Goal: Transaction & Acquisition: Download file/media

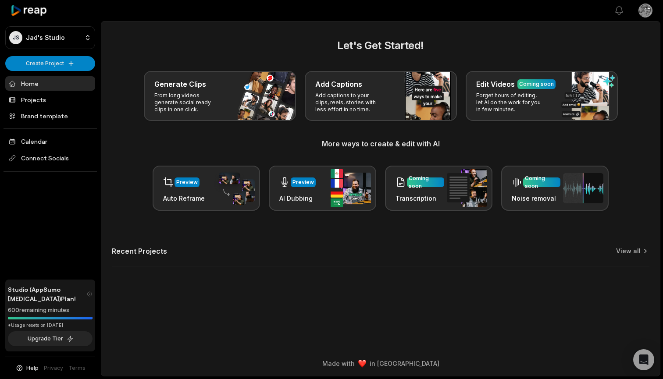
click at [644, 12] on html "JS Jad's Studio Create Project Home Projects Brand template Calendar Connect So…" at bounding box center [331, 189] width 663 height 379
click at [593, 59] on div "Settings" at bounding box center [614, 54] width 90 height 14
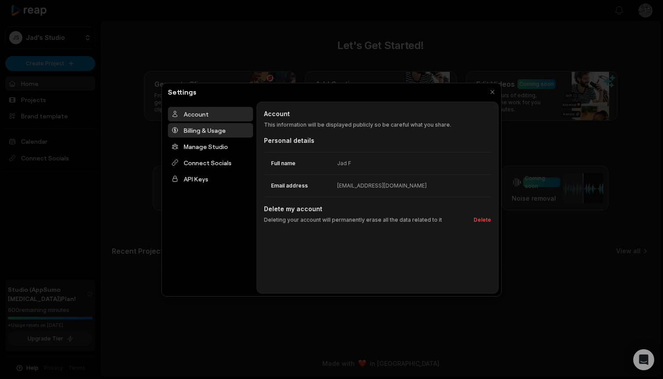
click at [217, 127] on div "Billing & Usage" at bounding box center [210, 130] width 85 height 14
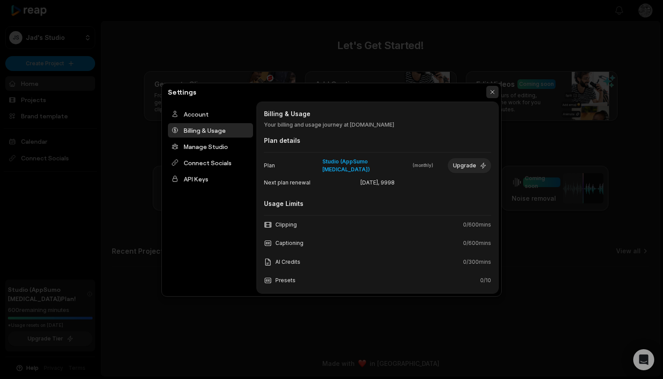
click at [492, 90] on button "button" at bounding box center [492, 92] width 12 height 12
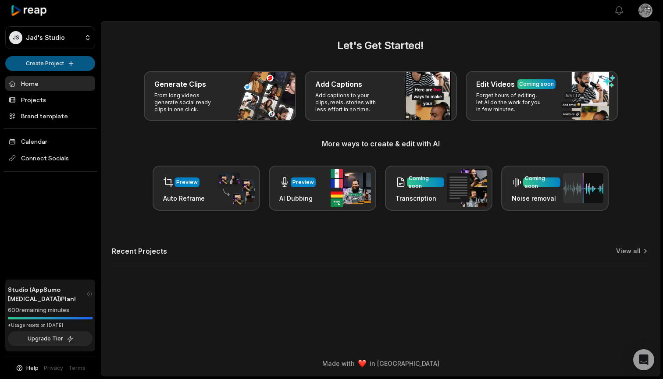
click at [68, 63] on html "JS Jad's Studio Create Project Home Projects Brand template Calendar Connect So…" at bounding box center [331, 189] width 663 height 379
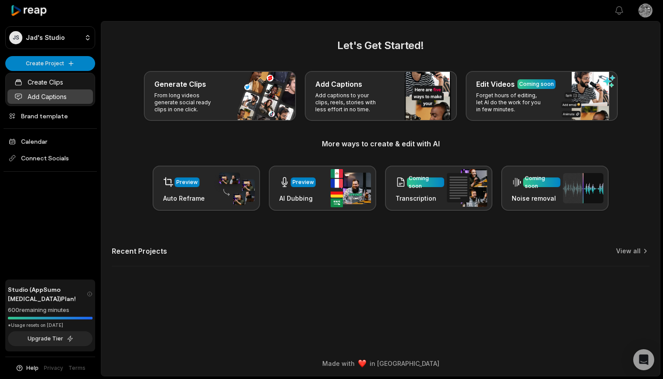
click at [56, 96] on link "Add Captions" at bounding box center [50, 96] width 86 height 14
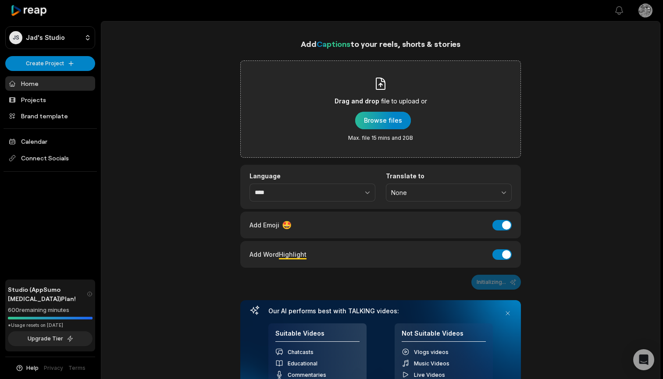
click at [385, 118] on div "button" at bounding box center [383, 121] width 56 height 18
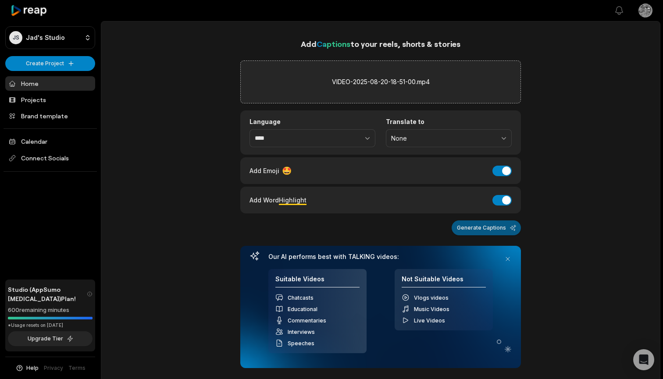
click at [489, 228] on button "Generate Captions" at bounding box center [486, 228] width 69 height 15
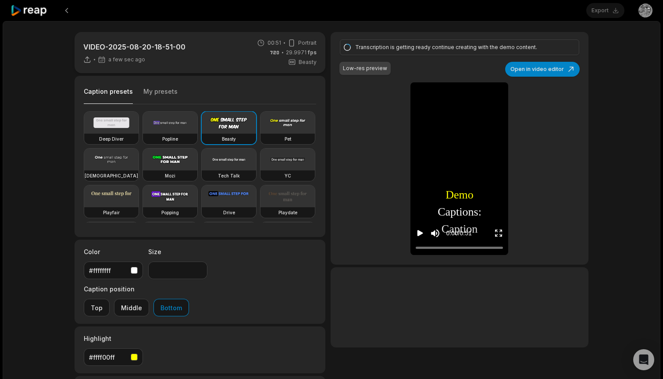
click at [421, 234] on icon "Play video" at bounding box center [421, 234] width 6 height 6
click at [420, 234] on icon "Pause video" at bounding box center [420, 233] width 9 height 9
drag, startPoint x: 422, startPoint y: 249, endPoint x: 414, endPoint y: 249, distance: 7.9
click at [414, 249] on div "0:00 / 0:51" at bounding box center [460, 231] width 98 height 47
click at [421, 233] on icon "Pause video" at bounding box center [420, 233] width 9 height 9
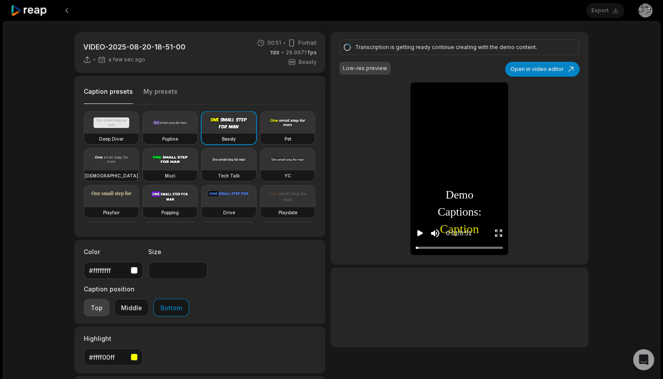
click at [110, 299] on button "Top" at bounding box center [97, 308] width 26 height 18
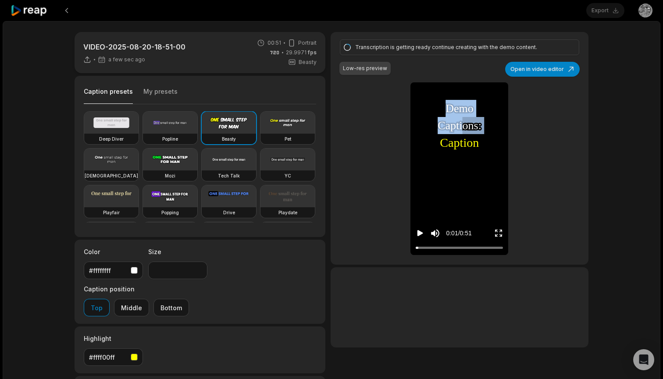
drag, startPoint x: 464, startPoint y: 124, endPoint x: 540, endPoint y: 119, distance: 76.4
click at [536, 116] on div "Transcription is getting ready continue creating with the demo content. Low-res…" at bounding box center [460, 148] width 258 height 233
click at [542, 121] on div "Transcription is getting ready continue creating with the demo content. Low-res…" at bounding box center [460, 148] width 258 height 233
drag, startPoint x: 462, startPoint y: 129, endPoint x: 454, endPoint y: 118, distance: 12.9
click at [454, 118] on span "Captions:" at bounding box center [460, 125] width 44 height 17
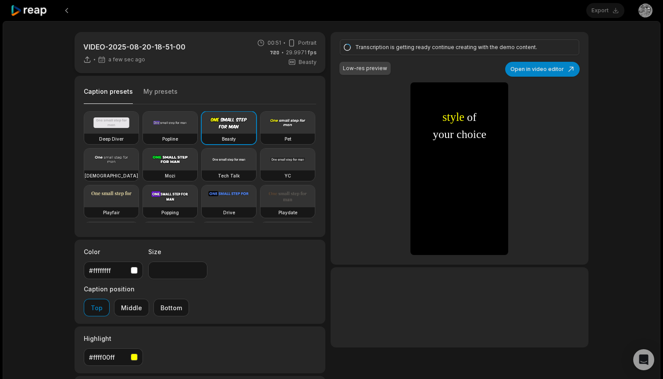
click at [560, 132] on div "Transcription is getting ready continue creating with the demo content. Low-res…" at bounding box center [460, 148] width 258 height 233
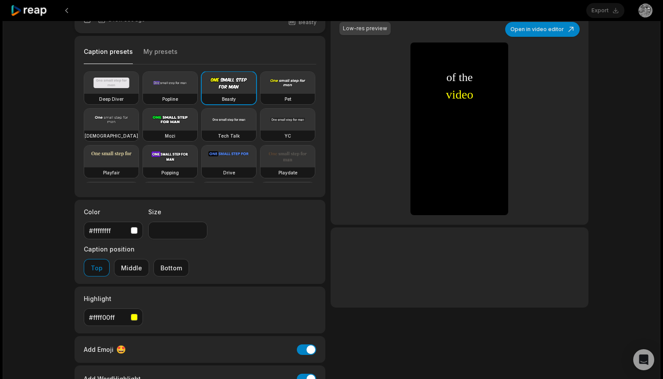
scroll to position [41, 0]
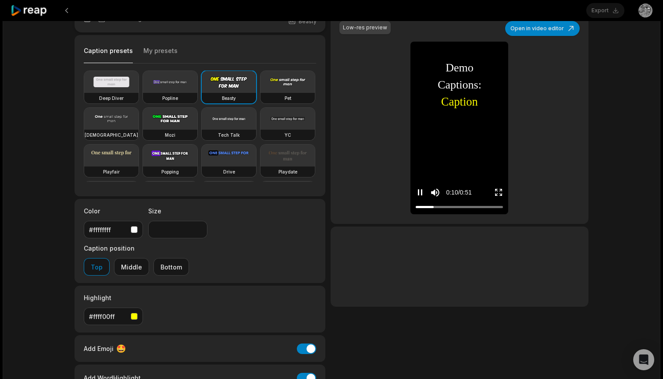
click at [421, 193] on icon "Pause video" at bounding box center [421, 192] width 1 height 6
click at [417, 207] on div at bounding box center [459, 207] width 87 height 6
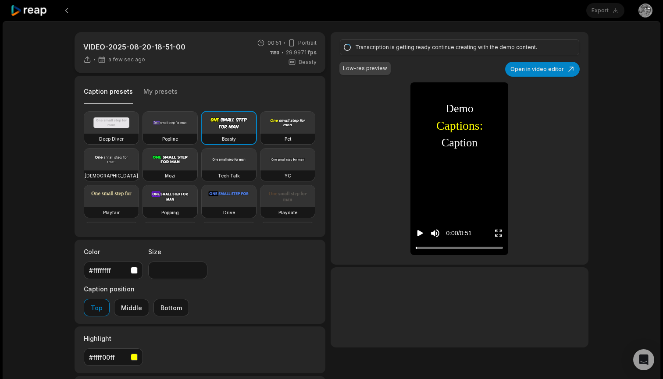
scroll to position [0, 0]
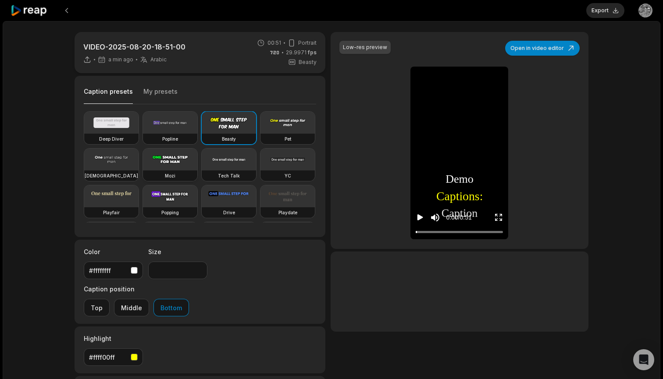
click at [168, 161] on video at bounding box center [170, 160] width 54 height 22
type input "**"
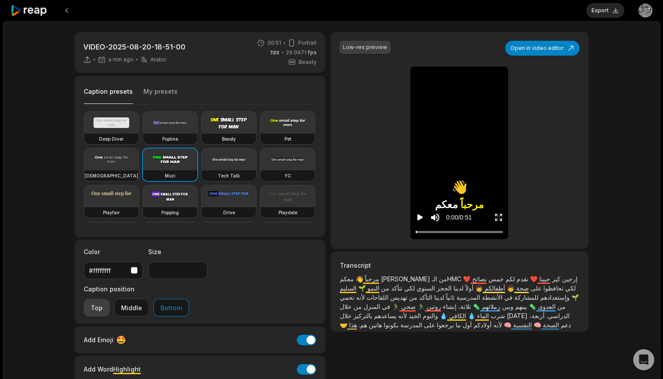
click at [110, 299] on button "Top" at bounding box center [97, 308] width 26 height 18
click at [420, 217] on icon "Play video" at bounding box center [421, 218] width 6 height 6
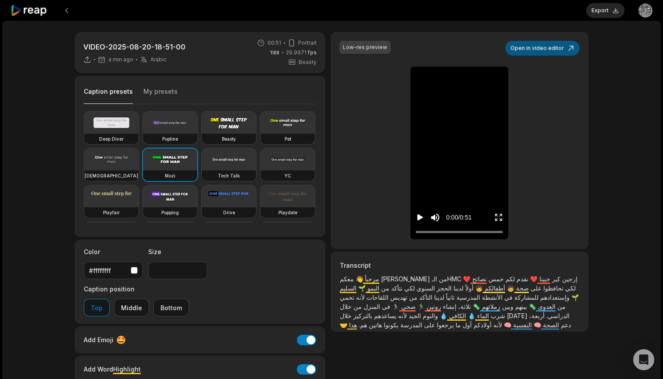
click at [563, 51] on button "Open in video editor" at bounding box center [542, 48] width 75 height 15
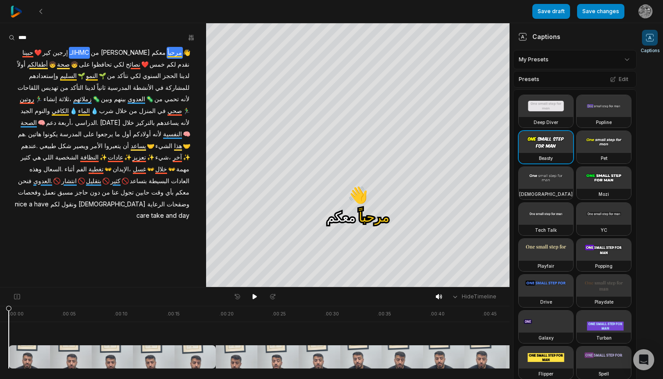
click at [90, 53] on span "الـHMC" at bounding box center [79, 53] width 21 height 12
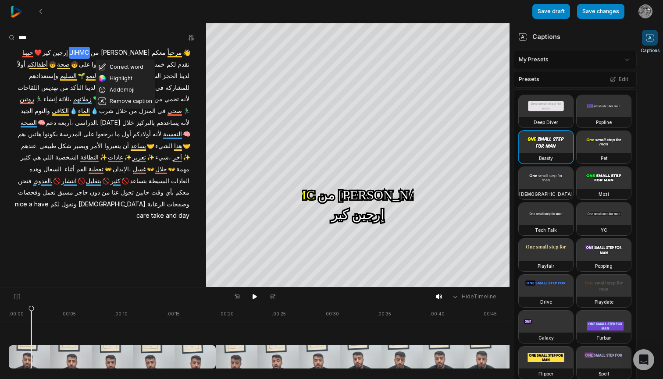
click at [69, 50] on span "إرجين" at bounding box center [60, 53] width 17 height 12
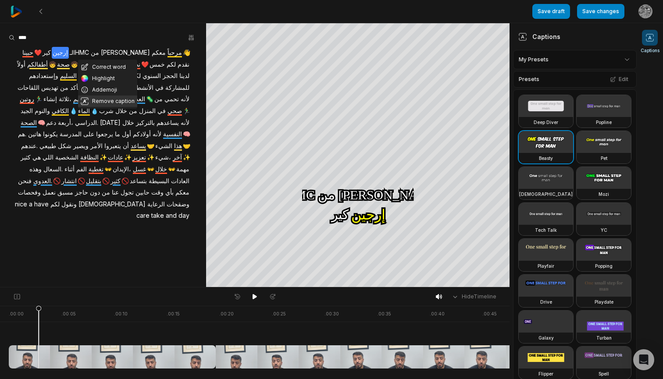
click at [109, 100] on button "Remove caption" at bounding box center [107, 101] width 59 height 11
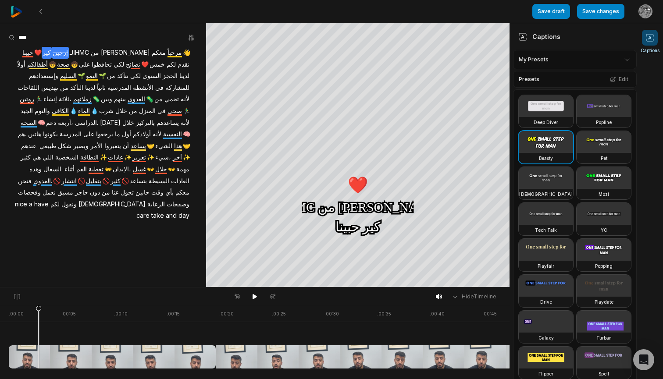
click at [52, 53] on span "كير" at bounding box center [47, 53] width 10 height 12
click at [93, 99] on button "Remove caption" at bounding box center [95, 101] width 59 height 11
click at [90, 53] on span "الـHMC" at bounding box center [79, 53] width 21 height 12
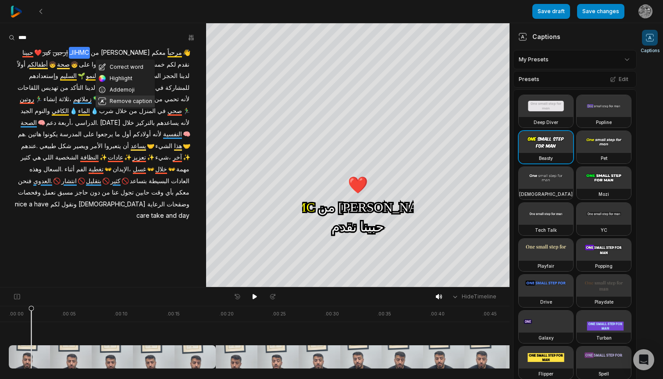
click at [117, 100] on button "Remove caption" at bounding box center [125, 101] width 59 height 11
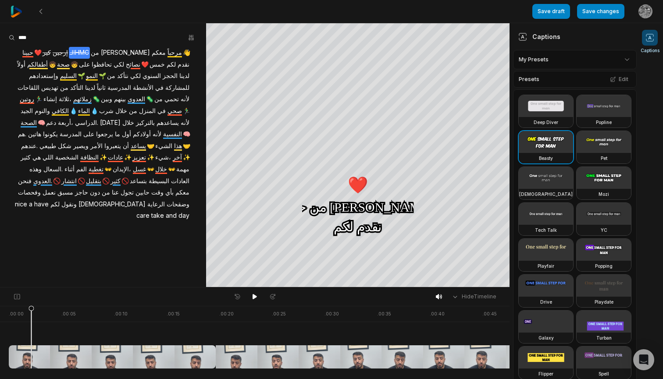
click at [90, 53] on span "الـHMC" at bounding box center [79, 53] width 21 height 12
click at [118, 99] on button "Undo" at bounding box center [121, 101] width 50 height 11
click at [90, 50] on span "الـHMC" at bounding box center [79, 53] width 21 height 12
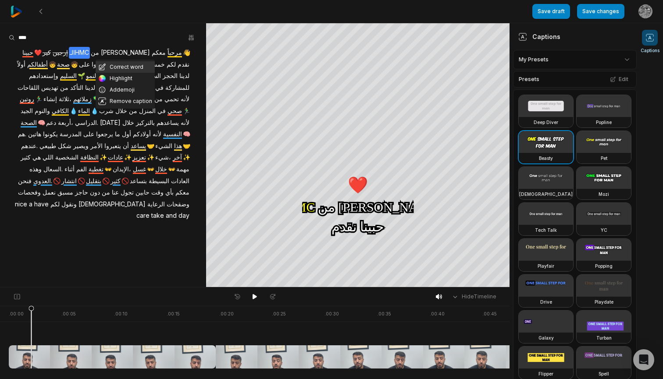
click at [121, 69] on button "Correct word" at bounding box center [125, 66] width 59 height 11
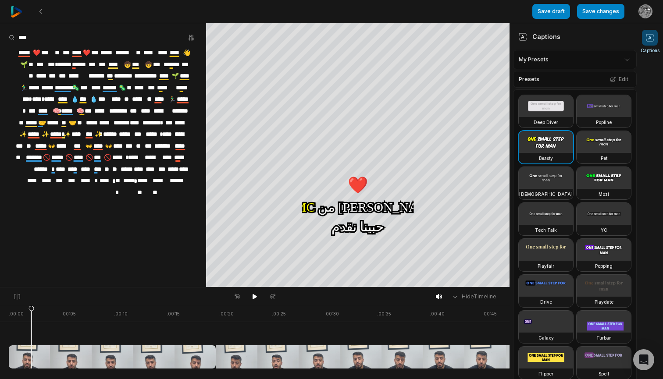
click at [122, 50] on span "******" at bounding box center [124, 52] width 21 height 11
click at [81, 64] on span "*****" at bounding box center [80, 64] width 15 height 11
click at [138, 29] on aside "**********" at bounding box center [103, 155] width 206 height 264
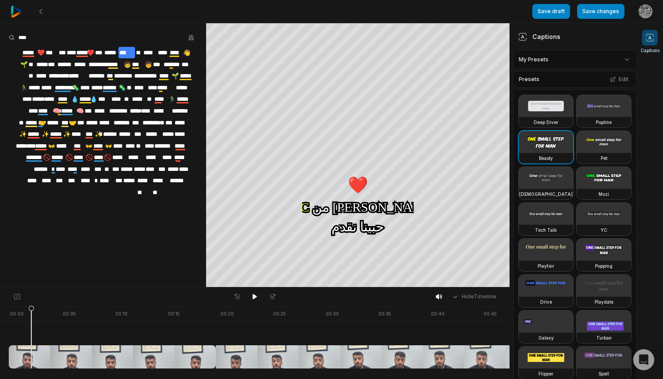
click at [78, 65] on span "*****" at bounding box center [80, 64] width 15 height 11
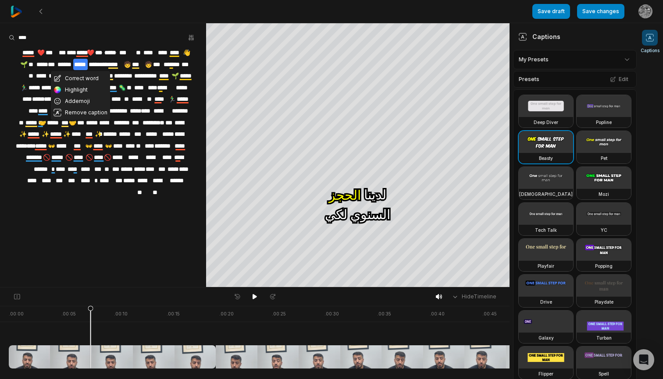
click at [91, 63] on span "*****" at bounding box center [93, 64] width 10 height 11
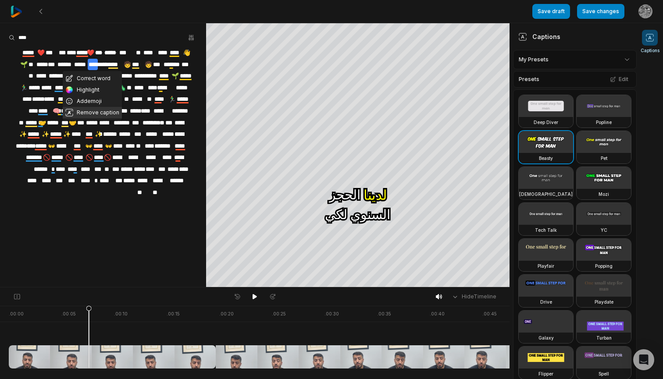
click at [85, 113] on button "Remove caption" at bounding box center [92, 112] width 59 height 11
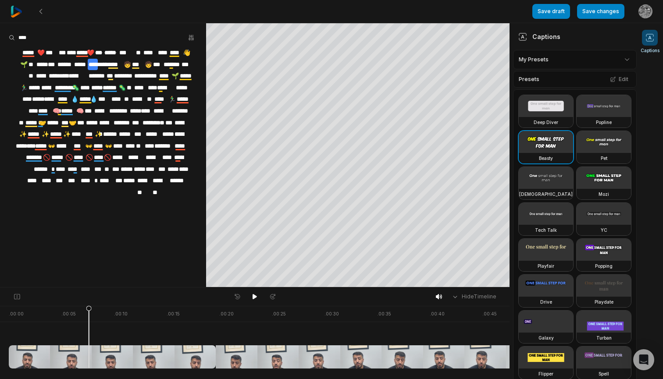
click at [79, 64] on span "*****" at bounding box center [80, 64] width 15 height 11
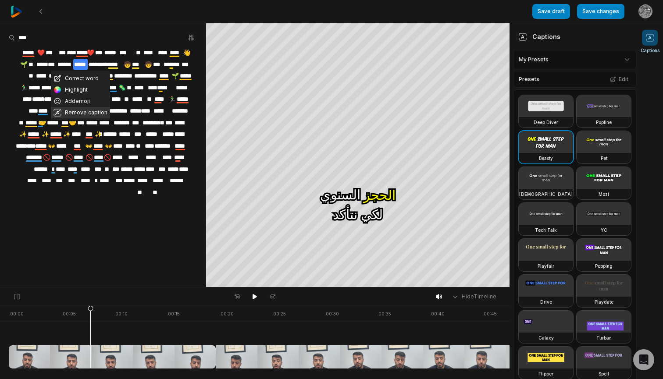
click at [71, 112] on button "Remove caption" at bounding box center [80, 112] width 59 height 11
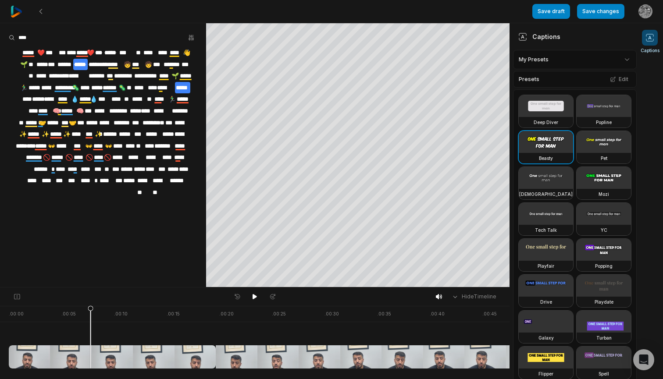
click at [184, 88] on span "*****" at bounding box center [182, 87] width 15 height 11
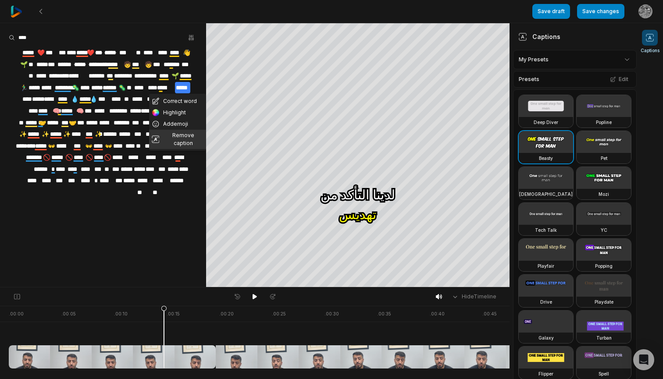
click at [175, 137] on button "Remove caption" at bounding box center [177, 139] width 57 height 19
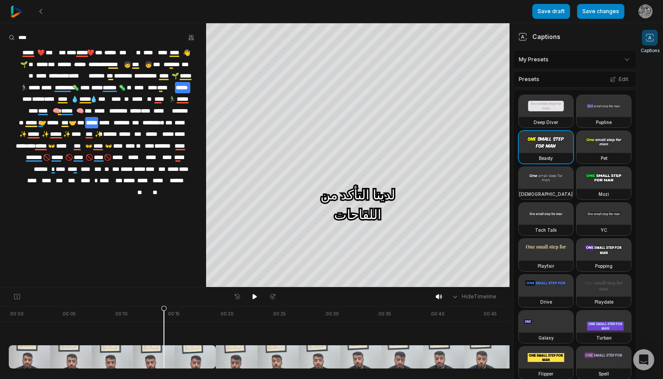
click at [90, 121] on span "*****" at bounding box center [91, 122] width 13 height 11
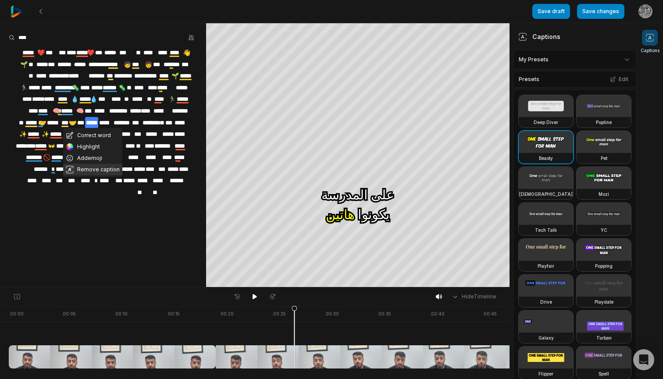
click at [89, 170] on button "Remove caption" at bounding box center [92, 169] width 59 height 11
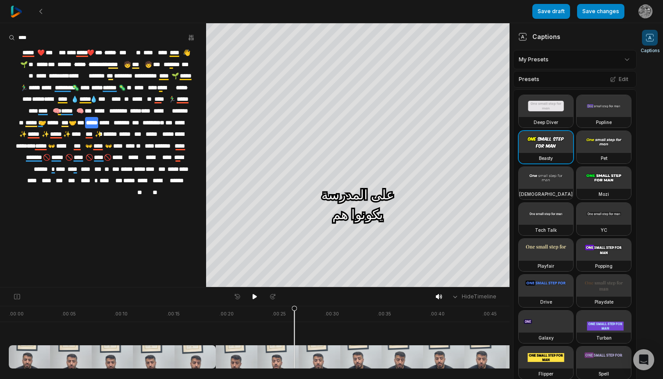
click at [108, 120] on span "******" at bounding box center [105, 122] width 14 height 11
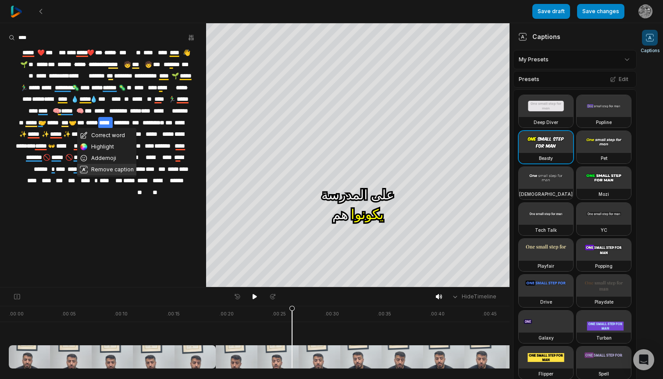
click at [107, 169] on button "Remove caption" at bounding box center [106, 169] width 59 height 11
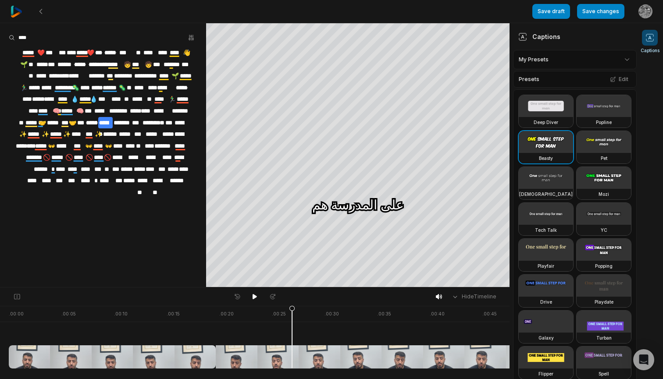
click at [106, 121] on span "******" at bounding box center [105, 122] width 14 height 11
click at [98, 95] on button "Undo" at bounding box center [102, 95] width 50 height 11
click at [93, 121] on span "*****" at bounding box center [91, 122] width 13 height 11
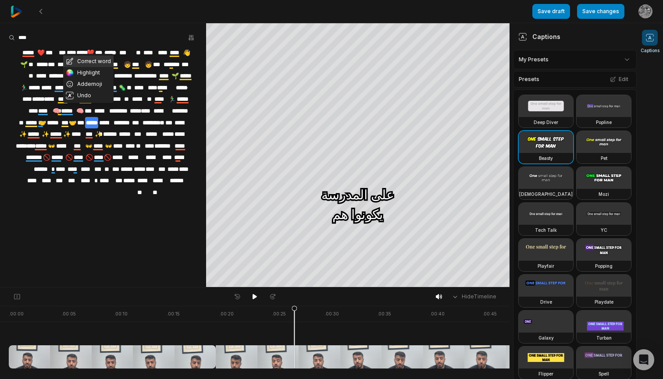
click at [99, 63] on button "Correct word" at bounding box center [88, 61] width 50 height 11
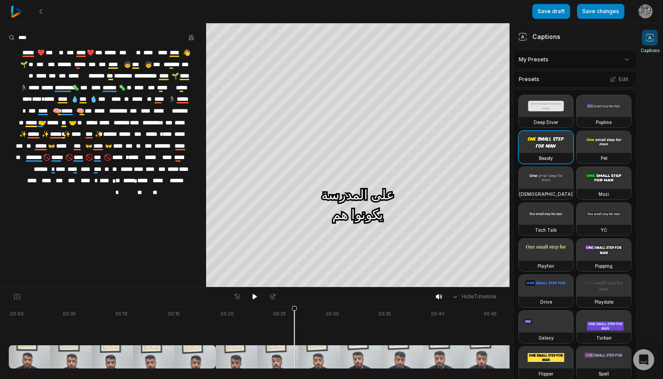
click at [93, 121] on span "*****" at bounding box center [91, 122] width 13 height 11
click at [91, 121] on span "*****" at bounding box center [91, 122] width 13 height 11
click at [121, 107] on span "********" at bounding box center [118, 110] width 21 height 11
click at [93, 121] on span "*****" at bounding box center [91, 122] width 13 height 11
click at [119, 33] on div at bounding box center [103, 37] width 189 height 13
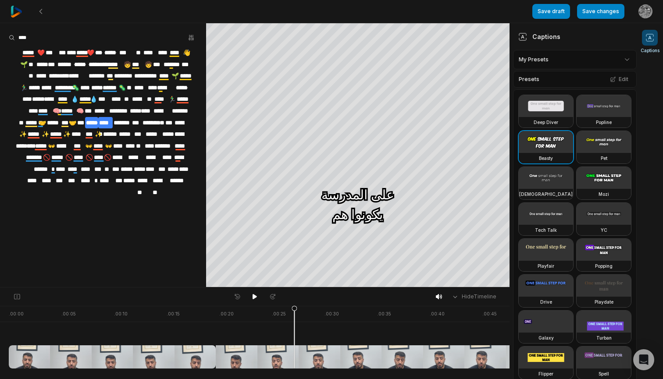
click at [107, 121] on span "******" at bounding box center [105, 122] width 14 height 11
click at [104, 169] on button "Remove caption" at bounding box center [106, 169] width 59 height 11
click at [79, 121] on span "***" at bounding box center [80, 122] width 9 height 11
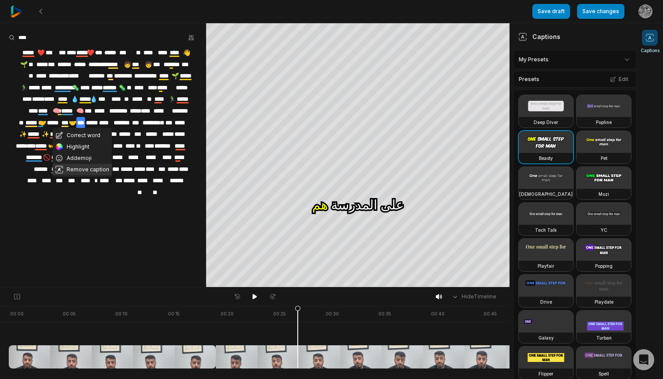
click at [91, 170] on button "Remove caption" at bounding box center [82, 169] width 59 height 11
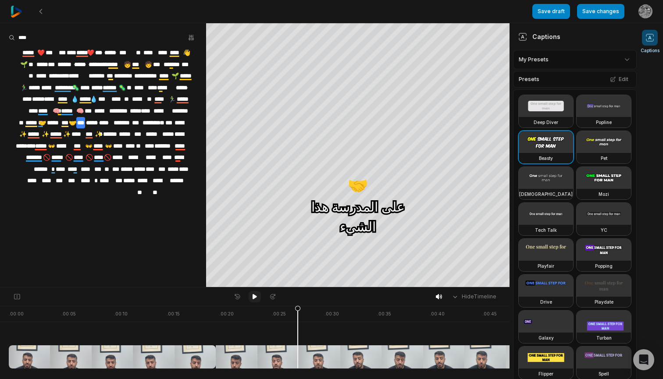
click at [254, 298] on icon at bounding box center [255, 296] width 4 height 5
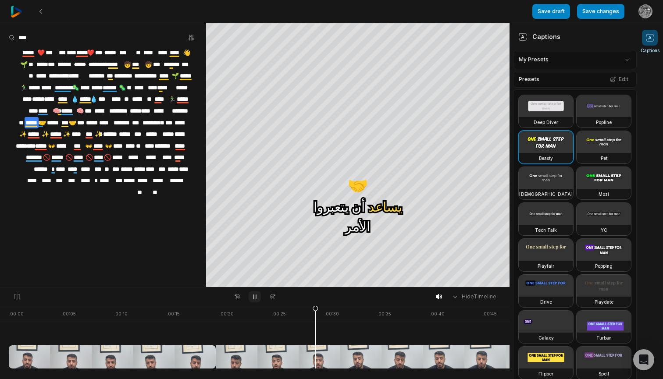
click at [254, 298] on icon at bounding box center [254, 296] width 7 height 7
click at [543, 37] on div "Captions" at bounding box center [539, 36] width 42 height 9
click at [652, 40] on icon at bounding box center [650, 37] width 9 height 9
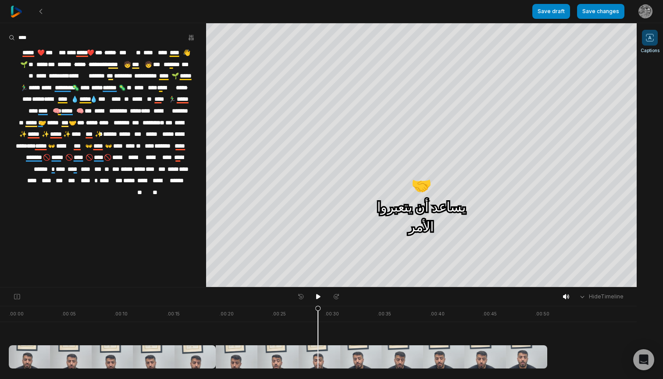
click at [648, 40] on icon at bounding box center [650, 37] width 9 height 9
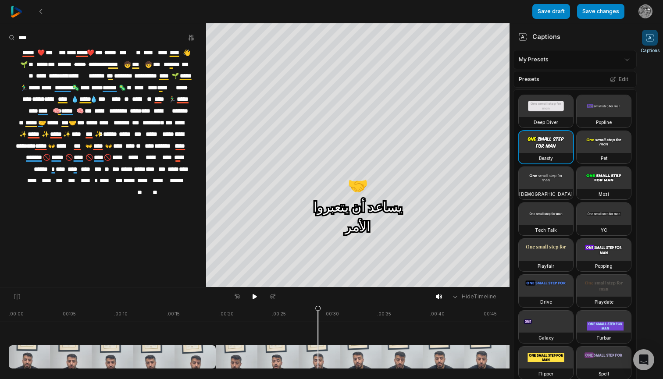
click at [550, 106] on video at bounding box center [546, 106] width 54 height 22
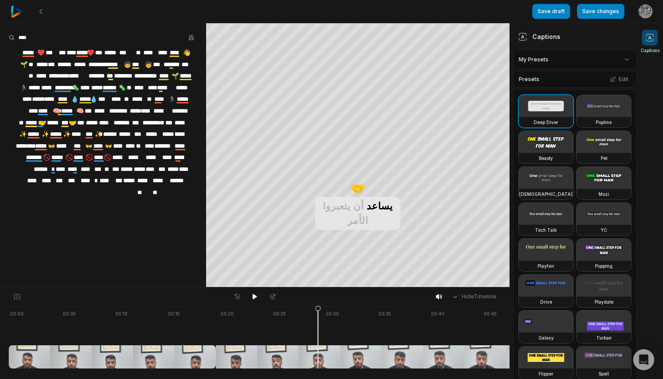
click at [611, 110] on video at bounding box center [604, 106] width 54 height 22
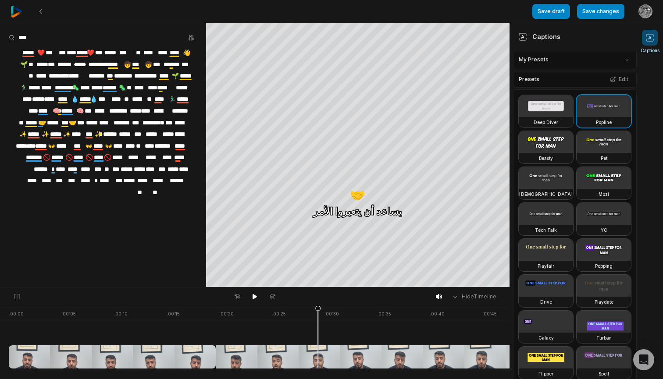
click at [600, 180] on video at bounding box center [604, 178] width 54 height 22
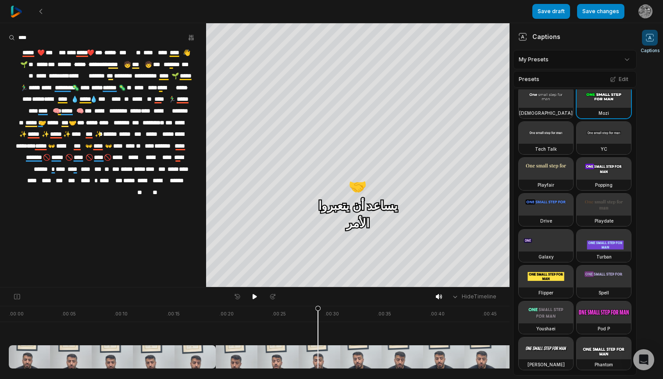
scroll to position [81, 0]
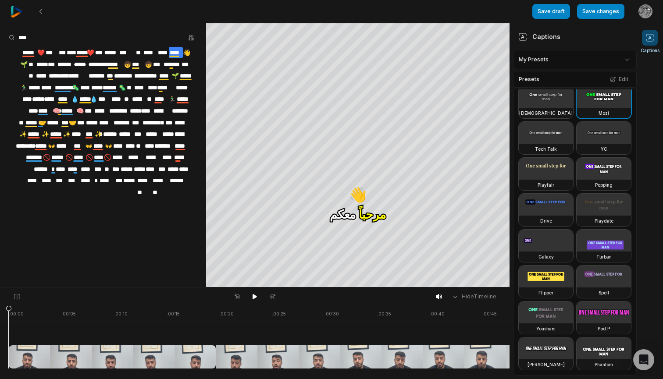
drag, startPoint x: 318, startPoint y: 311, endPoint x: 0, endPoint y: 319, distance: 318.5
click at [0, 319] on div ". 00:00 . 00:05 . 00:10 . 00:15 . 00:20 . 00:25 . 00:30 . 00:35 . 00:40 . 00:45…" at bounding box center [255, 342] width 510 height 73
click at [621, 79] on button "Edit" at bounding box center [619, 79] width 24 height 11
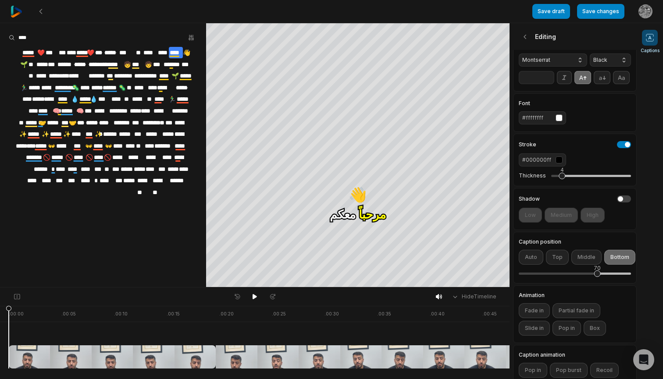
scroll to position [89, 0]
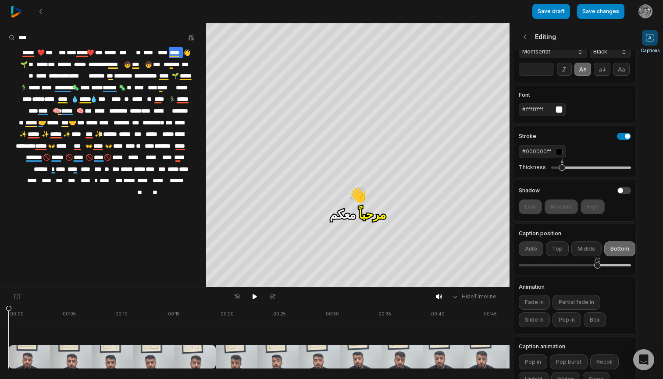
click at [534, 251] on button "Auto" at bounding box center [531, 249] width 25 height 15
click at [589, 250] on button "Middle" at bounding box center [586, 249] width 30 height 15
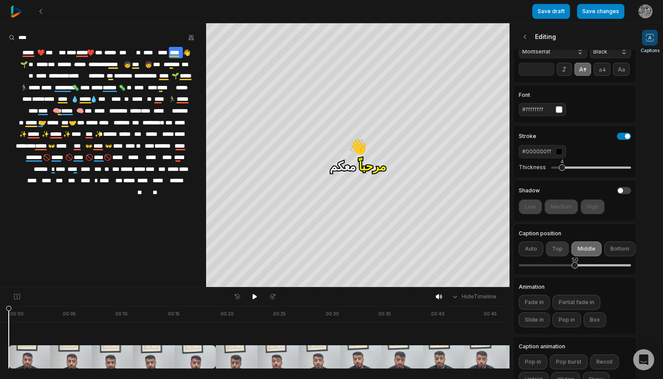
click at [555, 251] on button "Top" at bounding box center [557, 249] width 23 height 15
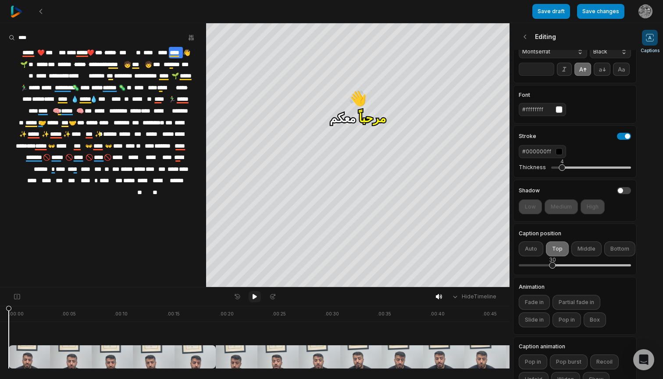
click at [255, 296] on icon at bounding box center [255, 296] width 4 height 5
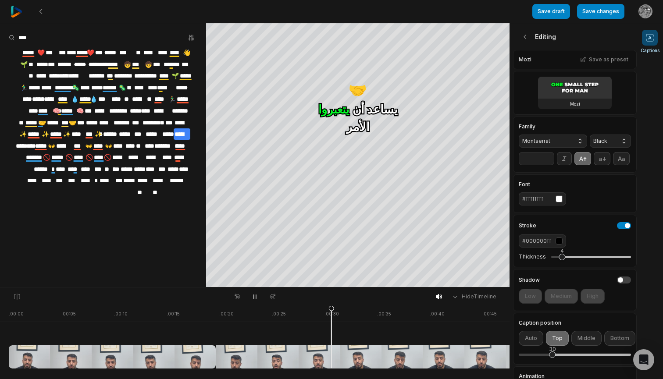
scroll to position [0, 0]
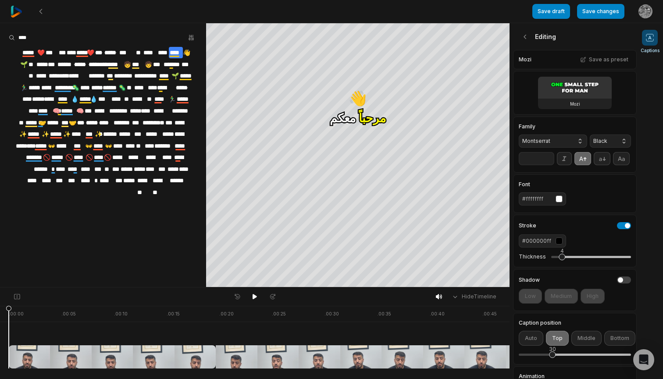
click at [80, 167] on span "****" at bounding box center [87, 169] width 14 height 11
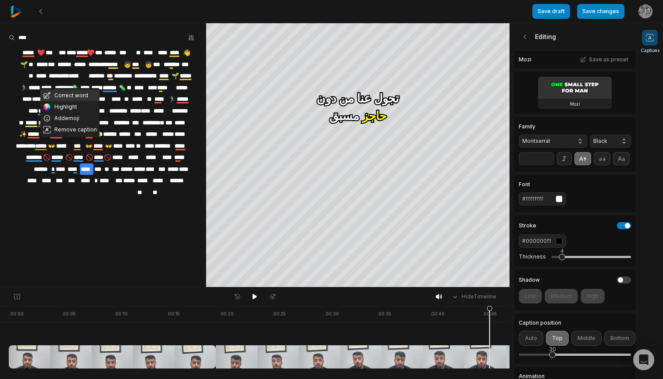
click at [73, 97] on button "Correct word" at bounding box center [69, 95] width 59 height 11
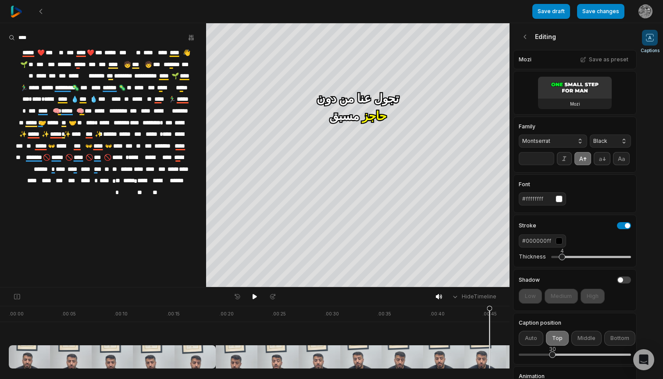
click at [80, 166] on span "****" at bounding box center [87, 169] width 14 height 11
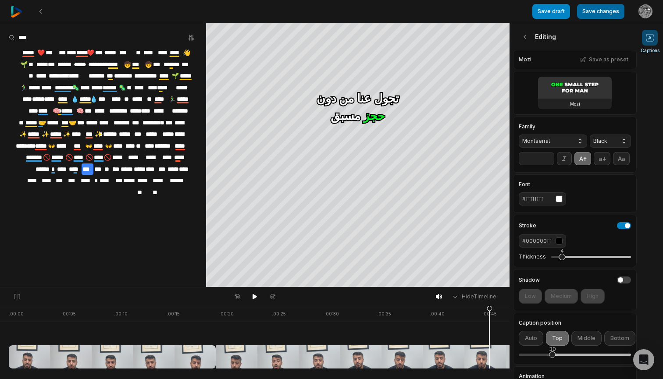
click at [594, 15] on button "Save changes" at bounding box center [600, 11] width 47 height 15
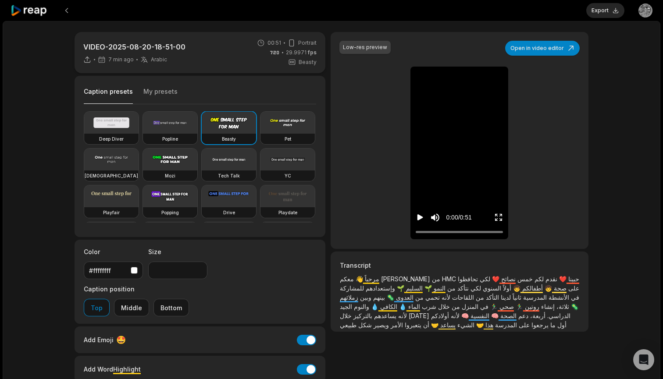
type input "**"
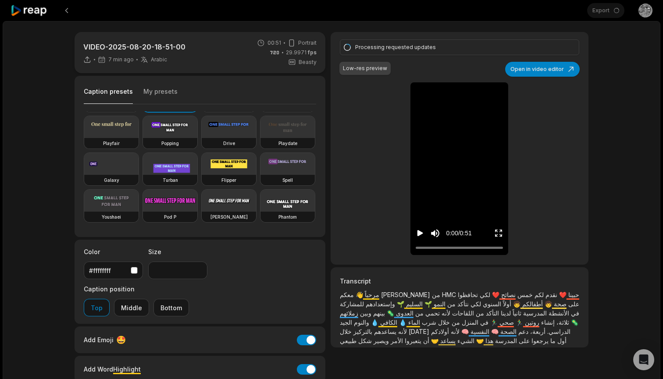
click at [420, 234] on icon "Play video" at bounding box center [421, 234] width 6 height 6
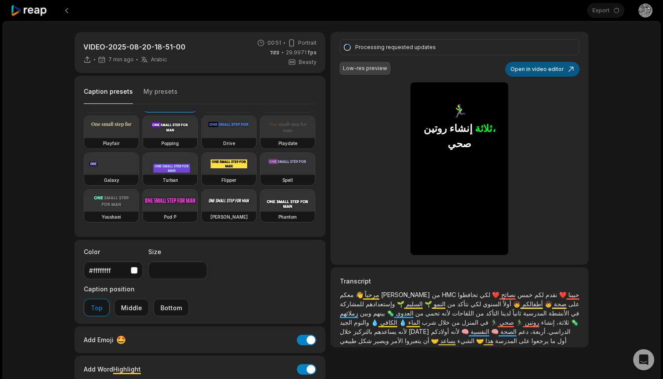
click at [544, 69] on button "Open in video editor" at bounding box center [542, 69] width 75 height 15
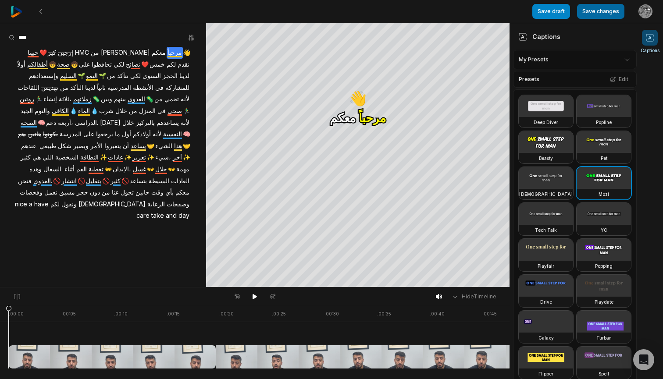
click at [598, 14] on button "Save changes" at bounding box center [600, 11] width 47 height 15
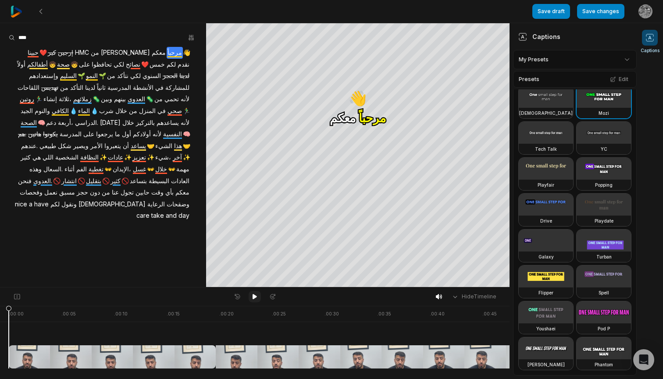
click at [256, 299] on icon at bounding box center [254, 296] width 7 height 7
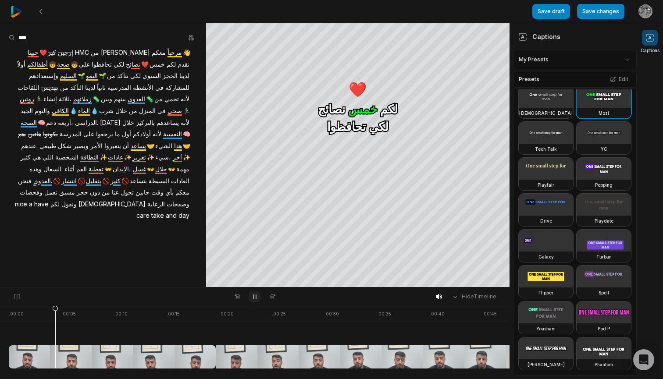
click at [256, 299] on icon at bounding box center [254, 296] width 7 height 7
click at [43, 14] on icon at bounding box center [40, 11] width 7 height 7
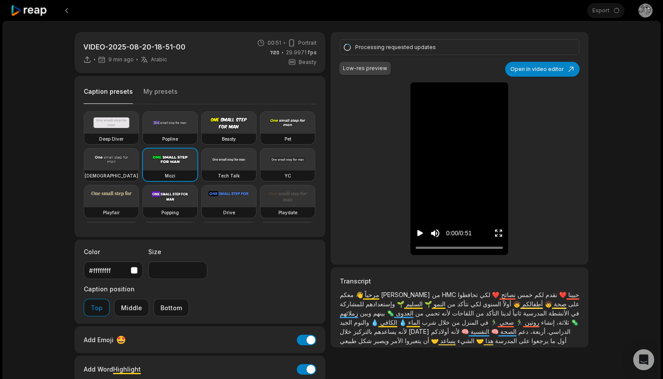
click at [421, 232] on icon "Play video" at bounding box center [421, 234] width 6 height 6
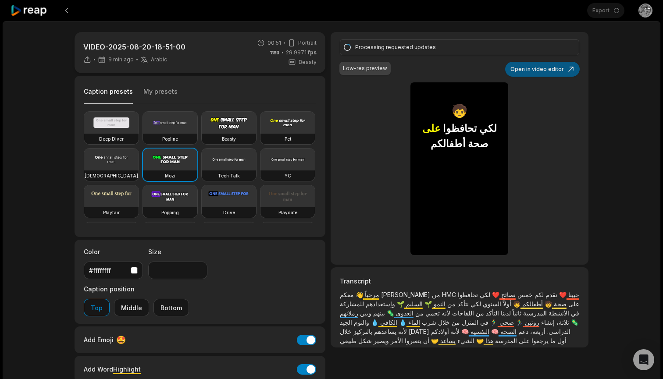
click at [549, 68] on button "Open in video editor" at bounding box center [542, 69] width 75 height 15
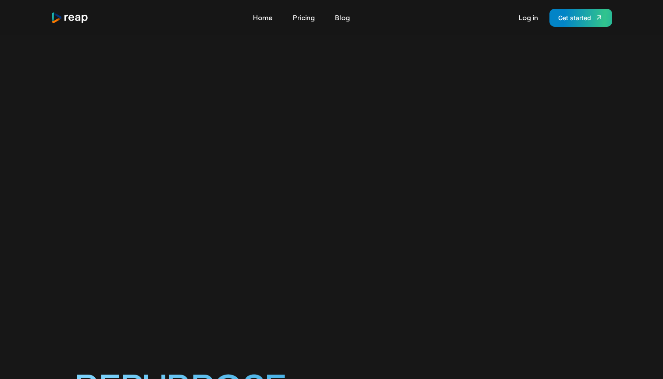
scroll to position [496, 0]
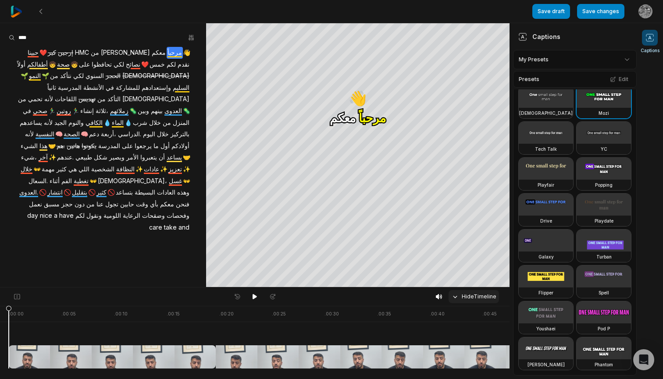
click at [457, 297] on icon at bounding box center [455, 297] width 4 height 2
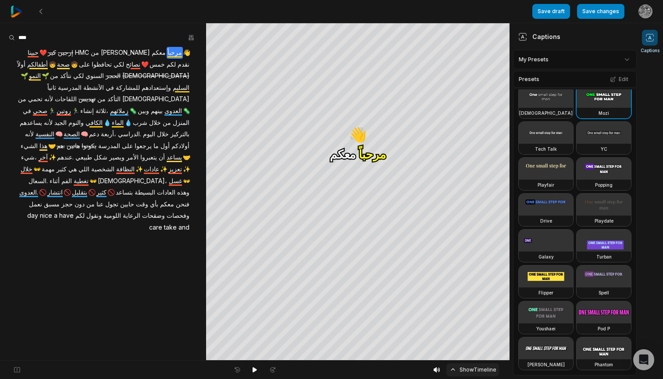
click at [455, 372] on icon at bounding box center [453, 370] width 8 height 8
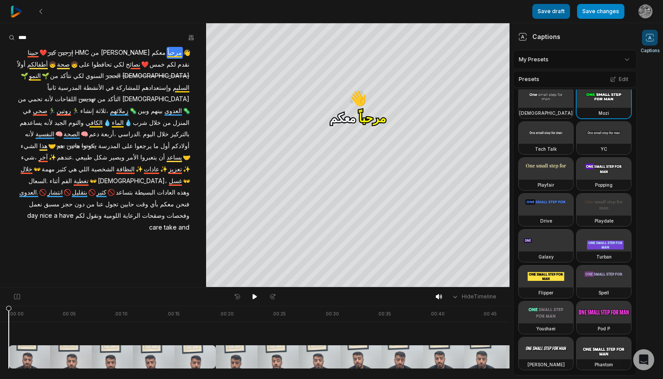
click at [556, 12] on button "Save draft" at bounding box center [551, 11] width 38 height 15
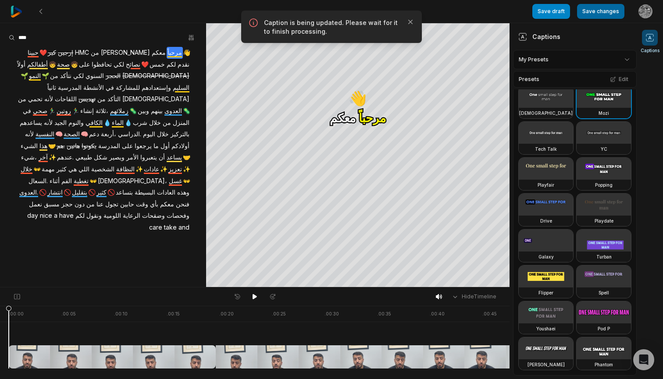
click at [600, 12] on button "Save changes" at bounding box center [600, 11] width 47 height 15
click at [41, 13] on 335 at bounding box center [41, 11] width 2 height 4
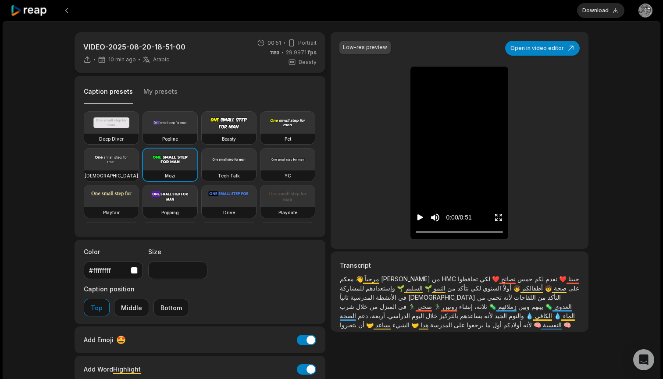
click at [421, 218] on icon "Play video" at bounding box center [421, 218] width 6 height 6
click at [421, 215] on icon "Pause video" at bounding box center [420, 217] width 9 height 9
click at [67, 12] on button at bounding box center [67, 11] width 16 height 16
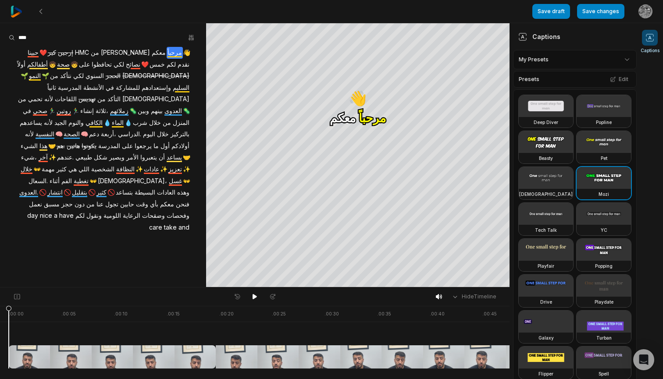
click at [16, 12] on img at bounding box center [17, 12] width 12 height 12
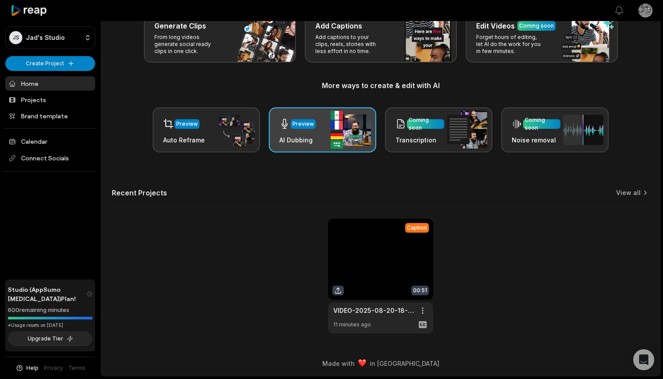
scroll to position [58, 0]
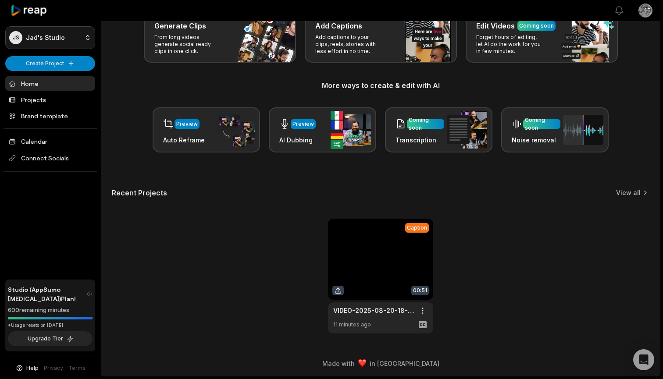
click at [88, 37] on html "JS Jad's Studio Create Project Home Projects Brand template Calendar Connect So…" at bounding box center [331, 131] width 663 height 379
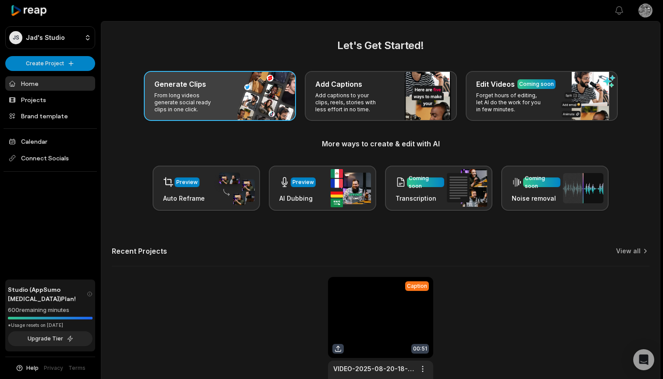
scroll to position [0, 0]
click at [243, 94] on div "Generate Clips From long videos generate social ready clips in one click." at bounding box center [220, 96] width 152 height 50
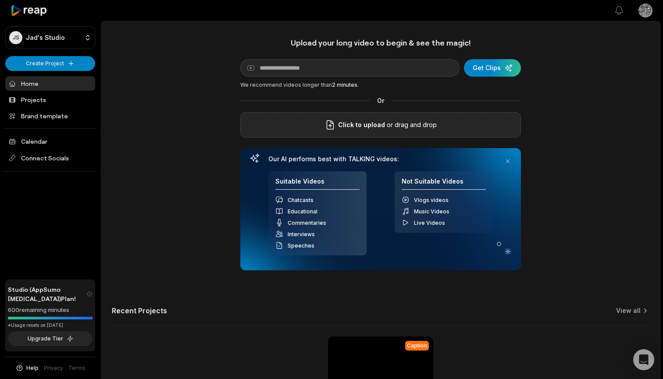
click at [357, 129] on span "Click to upload" at bounding box center [361, 125] width 47 height 11
click at [0, 0] on input "Click to upload" at bounding box center [0, 0] width 0 height 0
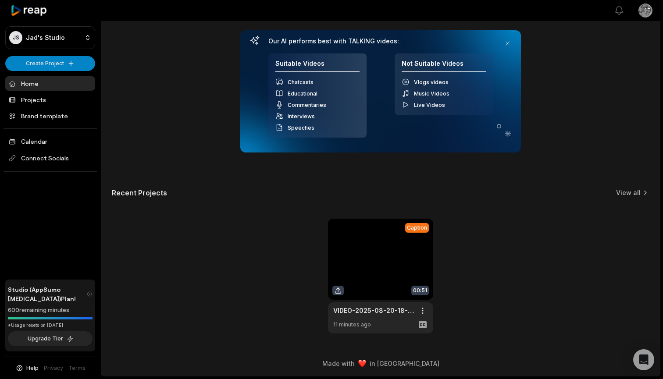
scroll to position [118, 0]
click at [425, 262] on html "JS Jad's Studio Create Project Home Projects Brand template Calendar Connect So…" at bounding box center [331, 71] width 663 height 379
click at [460, 262] on html "JS Jad's Studio Create Project Home Projects Brand template Calendar Connect So…" at bounding box center [331, 71] width 663 height 379
click at [364, 231] on link at bounding box center [380, 276] width 105 height 115
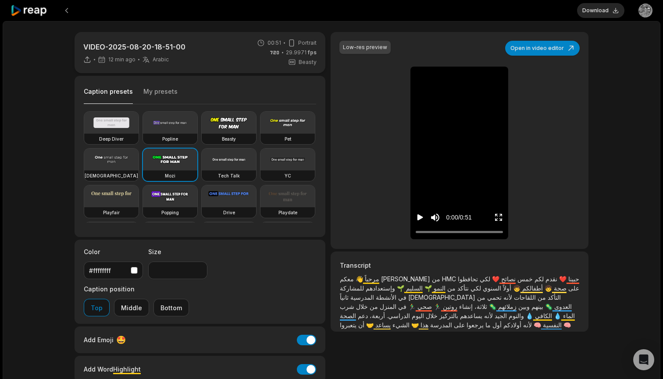
click at [419, 218] on icon "Play video" at bounding box center [421, 218] width 6 height 6
click at [419, 218] on icon "Pause video" at bounding box center [418, 217] width 1 height 6
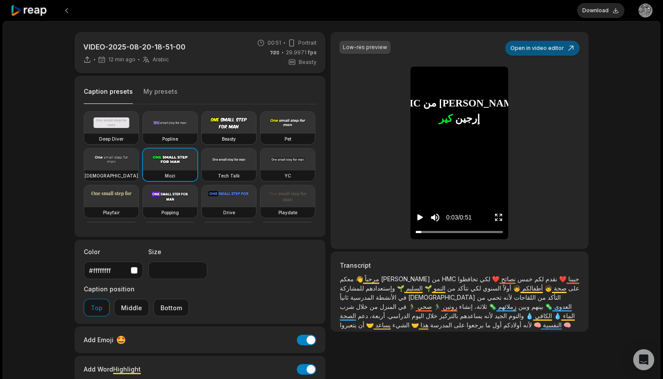
click at [539, 49] on button "Open in video editor" at bounding box center [542, 48] width 75 height 15
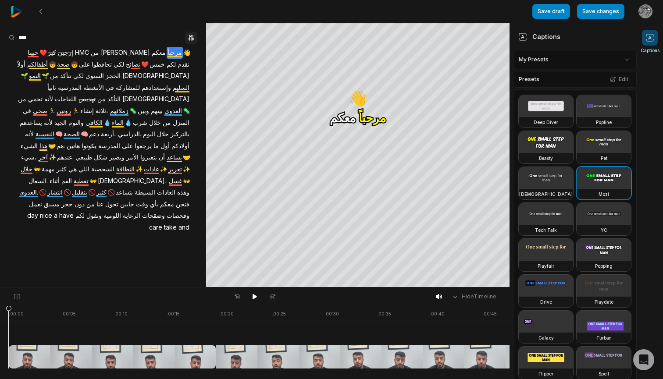
click at [191, 36] on icon "button" at bounding box center [191, 38] width 2 height 6
click at [598, 14] on button "Save changes" at bounding box center [600, 11] width 47 height 15
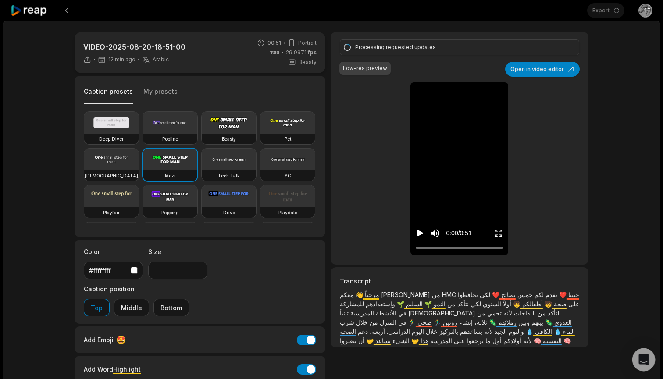
click at [644, 366] on div "Open Intercom Messenger" at bounding box center [643, 360] width 23 height 23
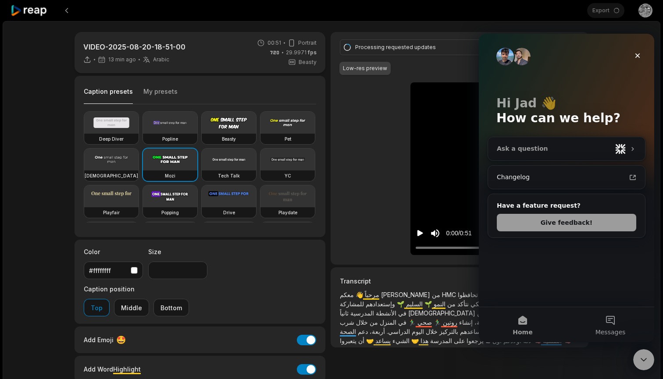
click at [609, 150] on div "Ask a question" at bounding box center [554, 148] width 115 height 9
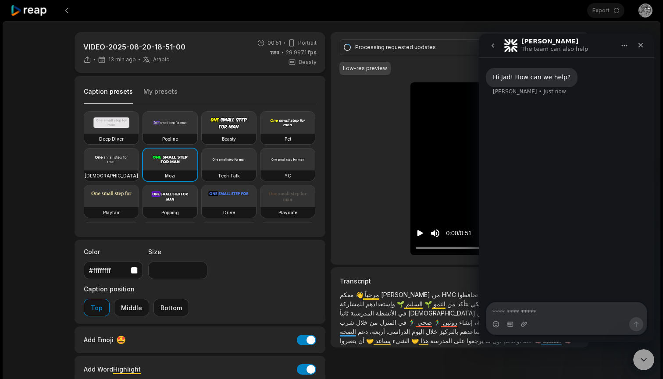
click at [536, 313] on textarea "Ask a question…" at bounding box center [566, 310] width 161 height 15
type textarea "**********"
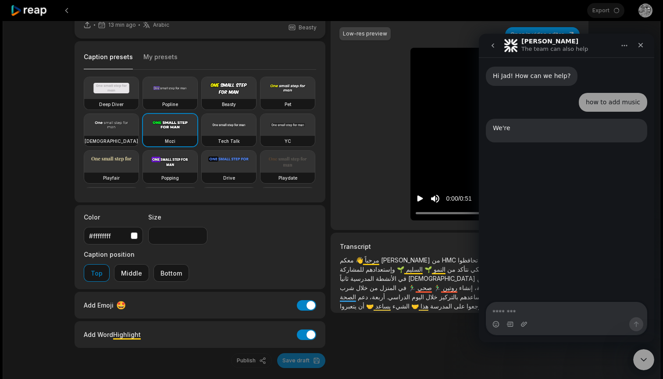
scroll to position [39, 0]
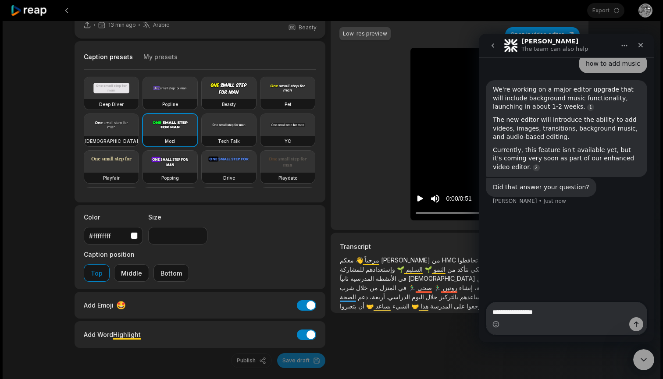
type textarea "**********"
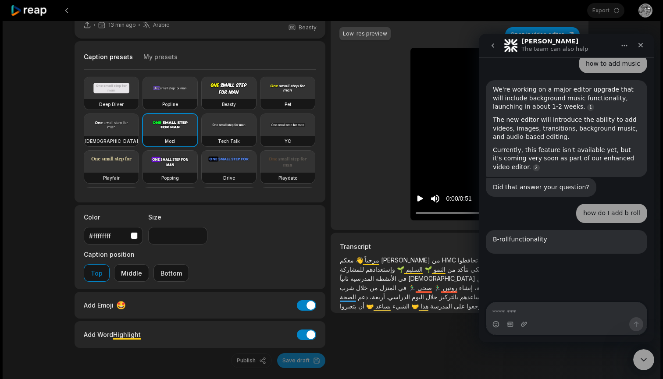
scroll to position [186, 0]
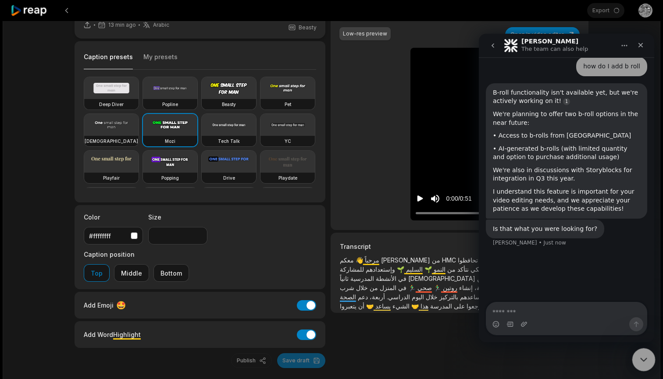
click at [642, 358] on icon "Close Intercom Messenger" at bounding box center [642, 358] width 11 height 11
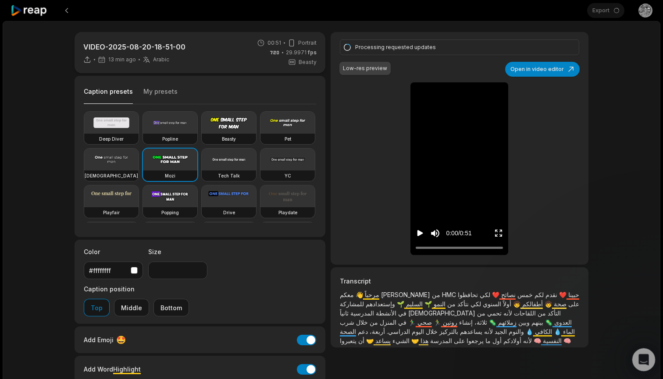
scroll to position [0, 0]
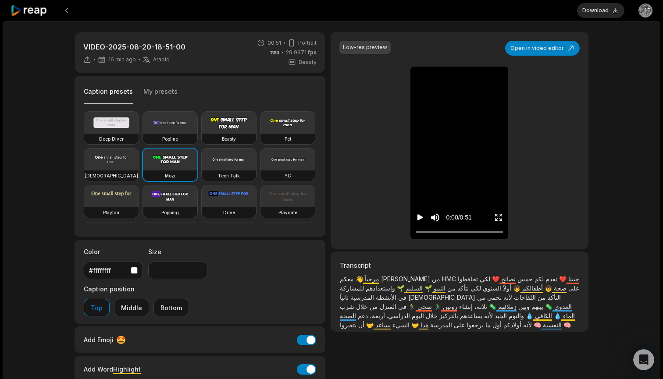
click at [421, 219] on icon "Play video" at bounding box center [421, 218] width 6 height 6
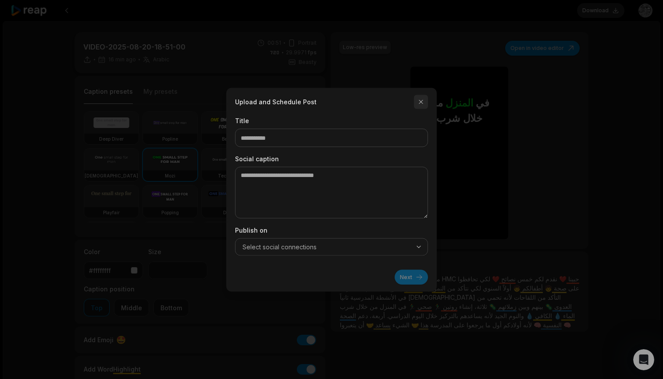
click at [423, 102] on button "button" at bounding box center [421, 102] width 14 height 14
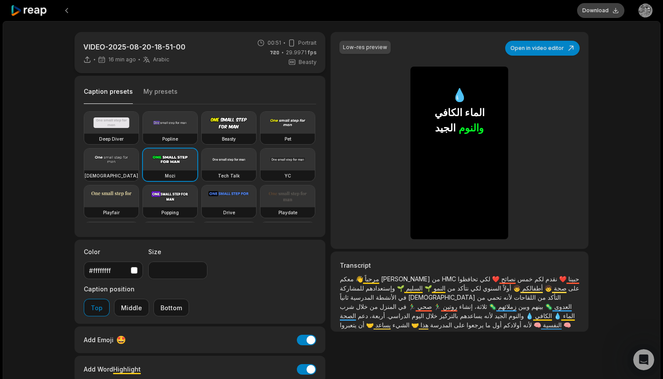
click at [608, 6] on button "Download" at bounding box center [600, 10] width 47 height 15
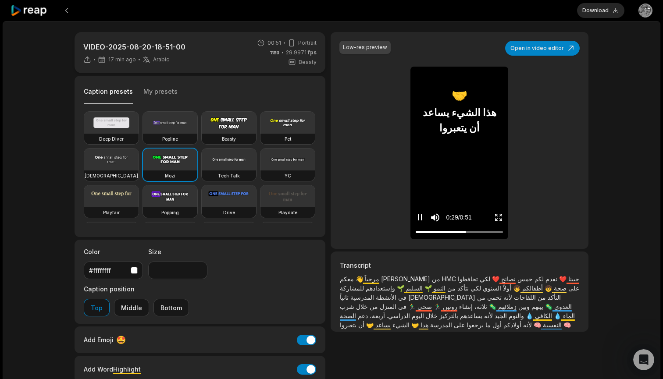
click at [421, 217] on icon "Pause video" at bounding box center [420, 217] width 9 height 9
click at [652, 96] on div "VIDEO-2025-08-20-18-51-00 17 min ago Arabic ar 00:51 Portrait 29.9971 fps Beast…" at bounding box center [332, 235] width 658 height 428
